Goal: Find specific page/section: Find specific page/section

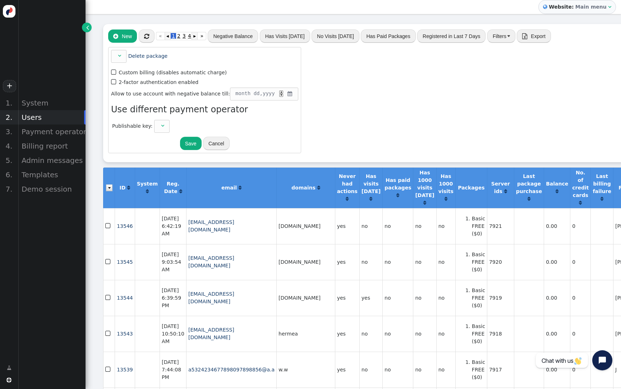
scroll to position [0, 5]
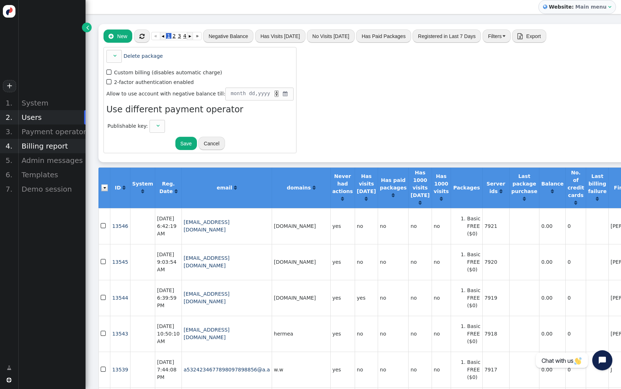
click at [54, 144] on div "Billing report" at bounding box center [52, 146] width 68 height 14
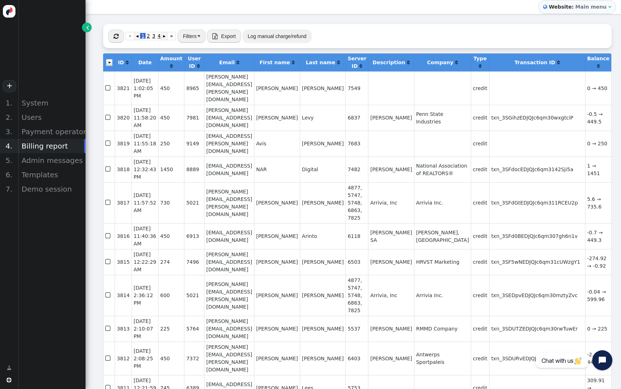
click at [113, 38] on button "" at bounding box center [116, 35] width 16 height 13
click at [182, 34] on button "Filters" at bounding box center [191, 35] width 28 height 13
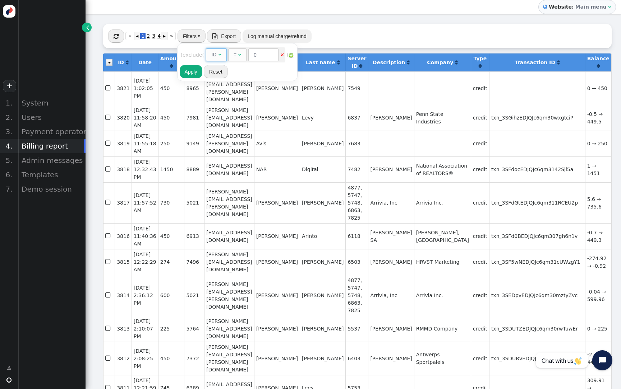
click at [225, 56] on span "ID " at bounding box center [216, 54] width 20 height 13
click at [286, 54] on input "text" at bounding box center [293, 54] width 74 height 13
paste input "[EMAIL_ADDRESS][DOMAIN_NAME]"
type input "[EMAIL_ADDRESS][DOMAIN_NAME]"
click at [193, 69] on button "Apply" at bounding box center [191, 71] width 23 height 13
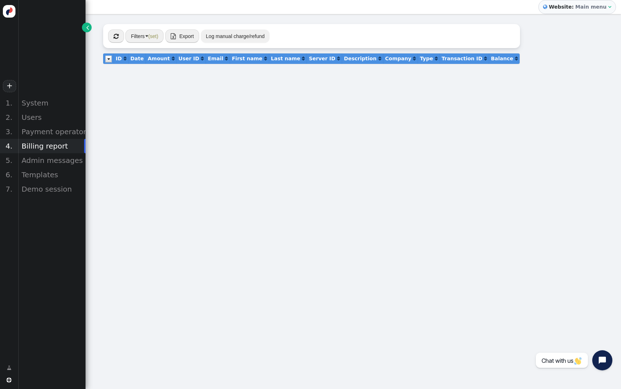
click at [146, 38] on button "Filters (set)" at bounding box center [144, 35] width 38 height 13
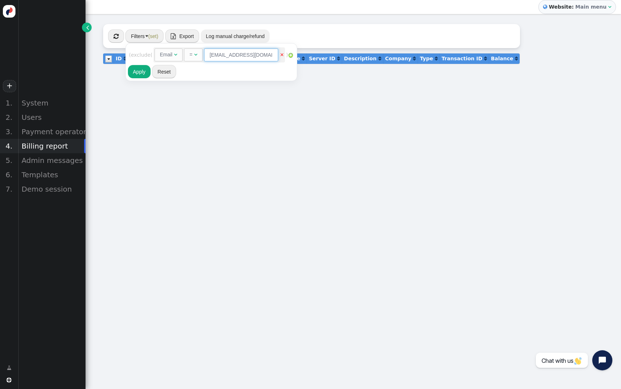
drag, startPoint x: 234, startPoint y: 54, endPoint x: 201, endPoint y: 54, distance: 32.7
click at [201, 54] on div "=  [EMAIL_ADDRESS][DOMAIN_NAME]" at bounding box center [232, 53] width 96 height 7
type input "@[DOMAIN_NAME]"
click at [197, 54] on span "" at bounding box center [195, 54] width 3 height 5
click at [143, 70] on button "Apply" at bounding box center [139, 71] width 23 height 13
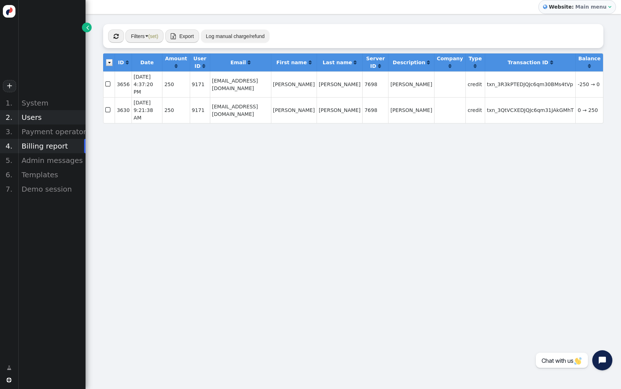
click at [57, 121] on div "Users" at bounding box center [52, 117] width 68 height 14
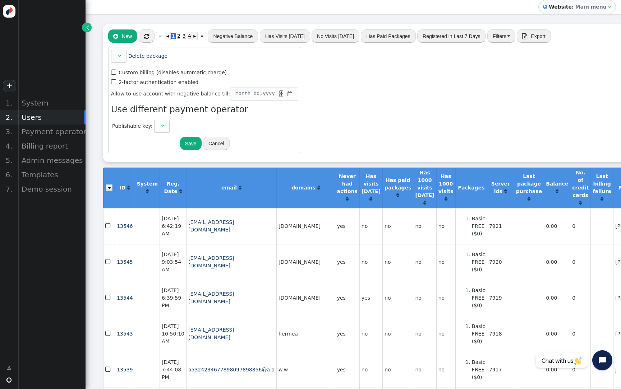
click at [503, 38] on button "Filters" at bounding box center [501, 35] width 28 height 13
click at [519, 57] on div "ID" at bounding box center [517, 55] width 5 height 8
click at [522, 62] on div "=" at bounding box center [522, 63] width 3 height 8
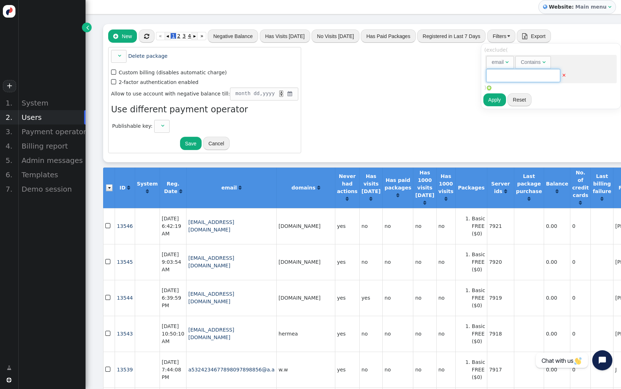
click at [528, 77] on input "text" at bounding box center [523, 75] width 74 height 13
paste input "[EMAIL_ADDRESS][DOMAIN_NAME]"
drag, startPoint x: 511, startPoint y: 77, endPoint x: 456, endPoint y: 77, distance: 54.6
click at [456, 77] on body "+ 1. System 2. Users 3. Payment operators 4. Billing report 5. Admin messages 6…" at bounding box center [310, 194] width 621 height 389
type input "@[DOMAIN_NAME]"
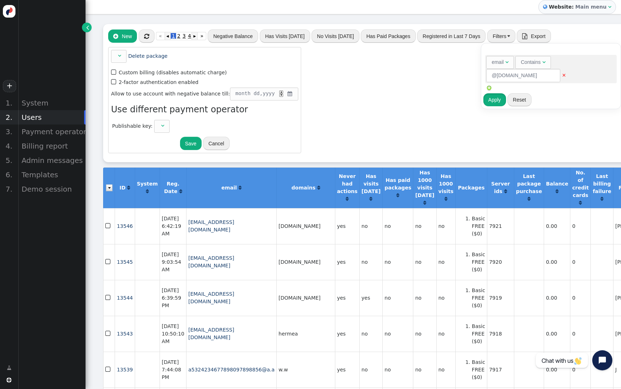
click at [491, 105] on button "Apply" at bounding box center [494, 99] width 23 height 13
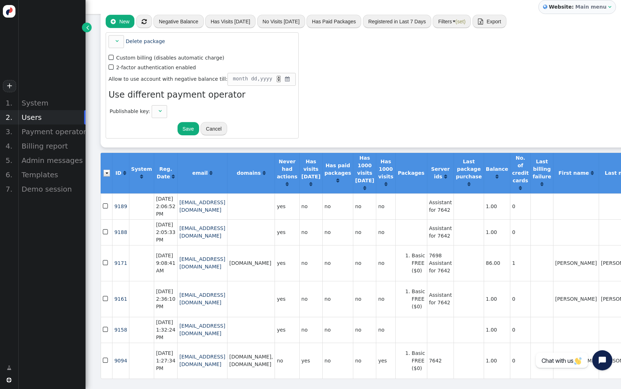
scroll to position [28, 3]
drag, startPoint x: 534, startPoint y: 272, endPoint x: 397, endPoint y: 274, distance: 136.9
click at [397, 274] on tr " 9171  [DATE] 9:08:41 AM [EMAIL_ADDRESS][DOMAIN_NAME] [DOMAIN_NAME] yes no no…" at bounding box center [418, 263] width 635 height 36
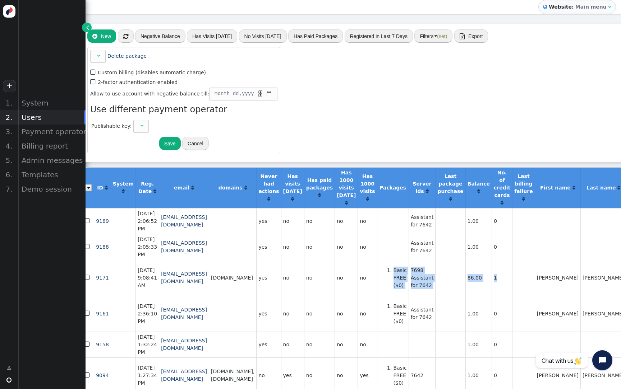
scroll to position [0, 21]
click at [427, 296] on td "7698 Assistant for 7642" at bounding box center [421, 278] width 27 height 36
